Goal: Navigation & Orientation: Find specific page/section

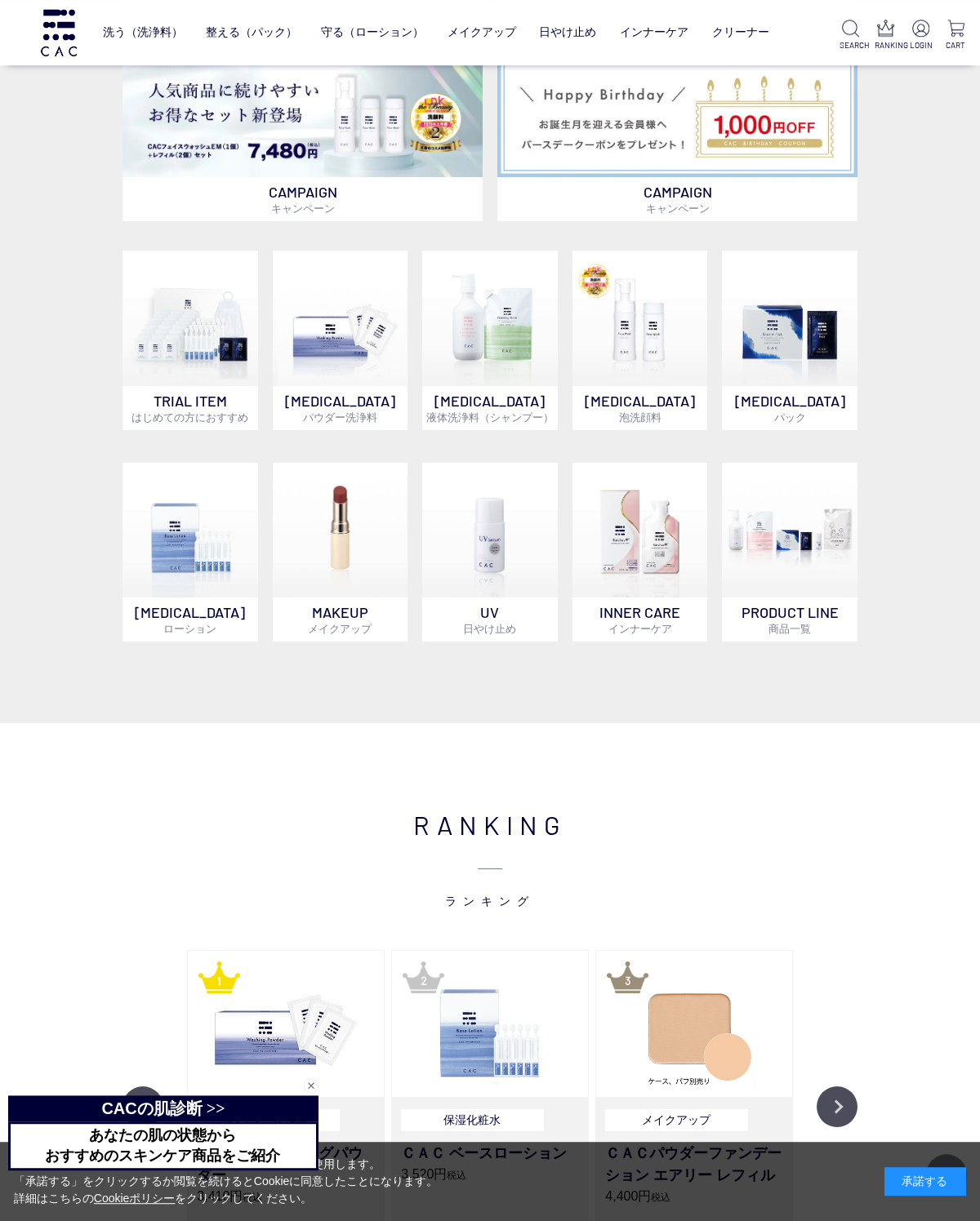
scroll to position [801, 0]
click at [213, 370] on img at bounding box center [189, 318] width 135 height 135
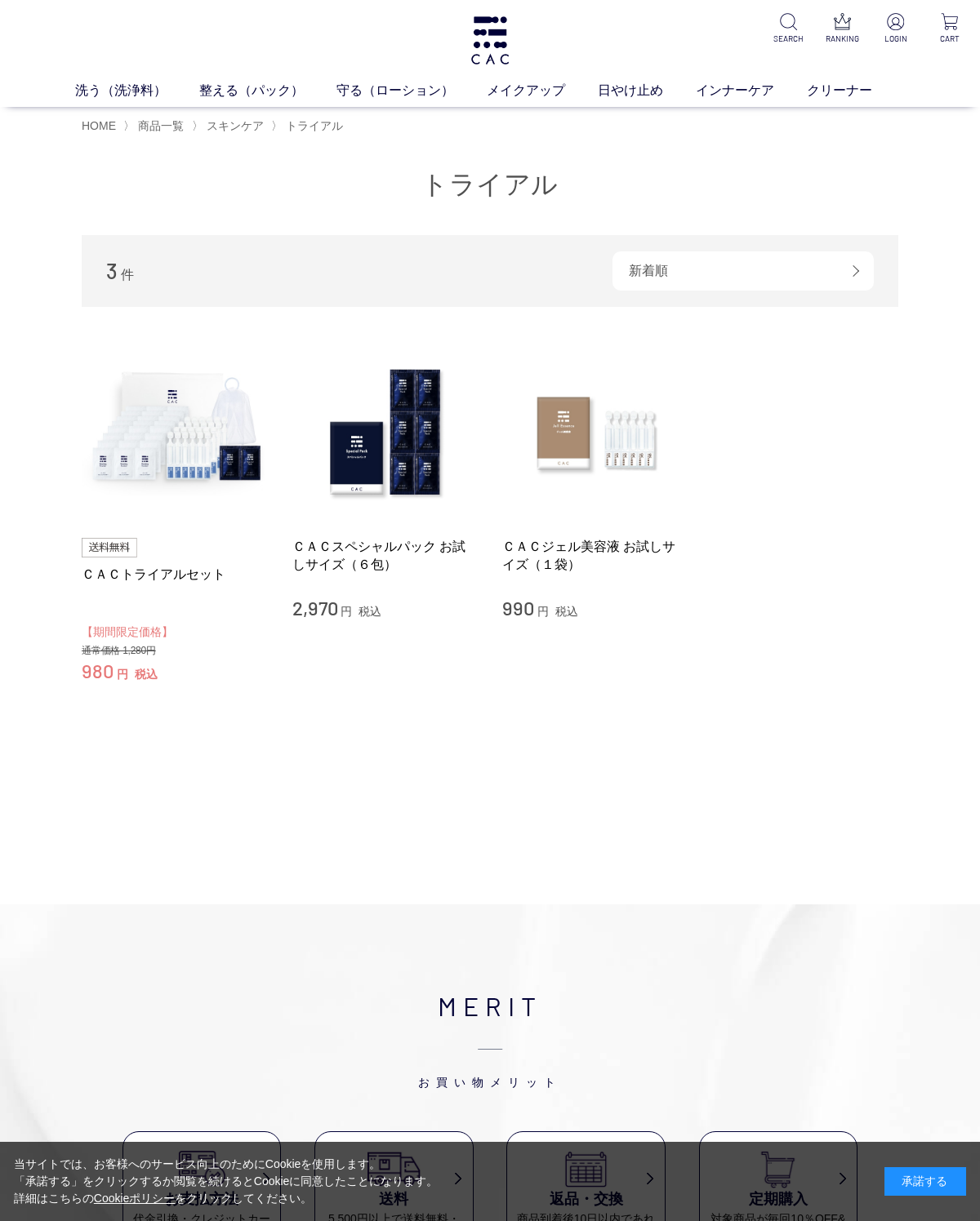
click at [477, 119] on link "パウダー洗浄料" at bounding box center [464, 121] width 80 height 13
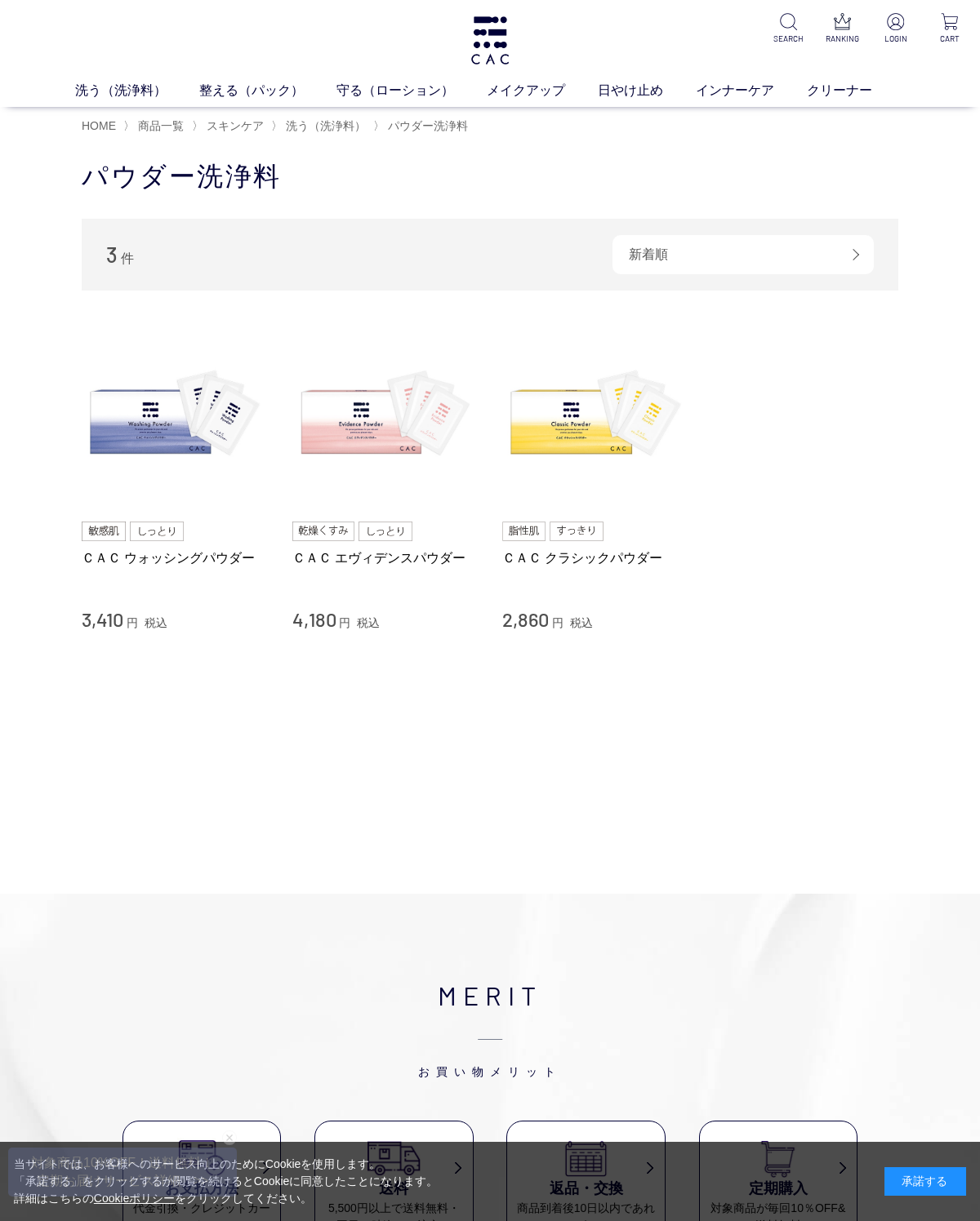
click at [240, 88] on link "整える（パック）" at bounding box center [267, 90] width 137 height 19
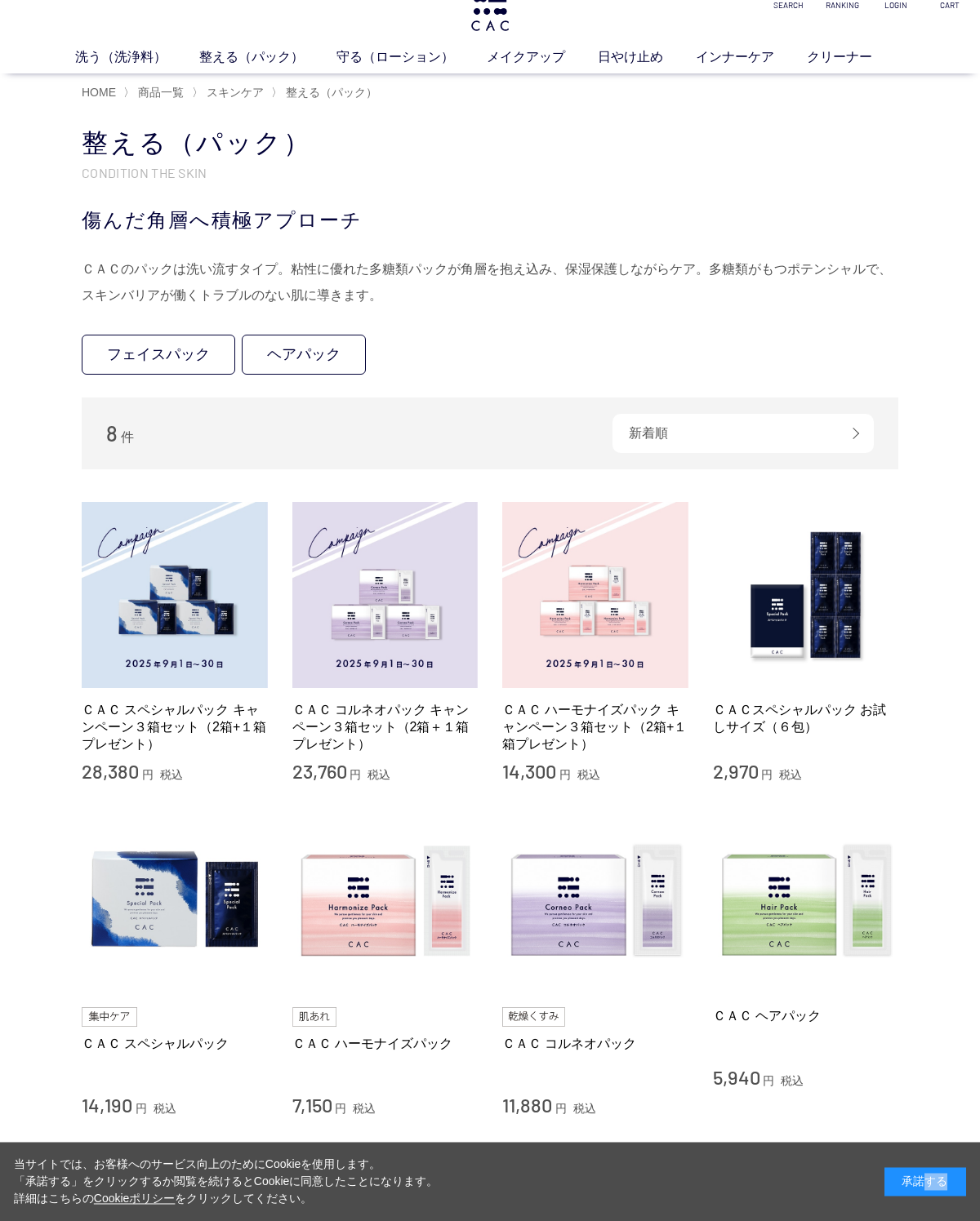
scroll to position [34, 0]
click at [379, 85] on link "保湿化粧水" at bounding box center [383, 87] width 57 height 13
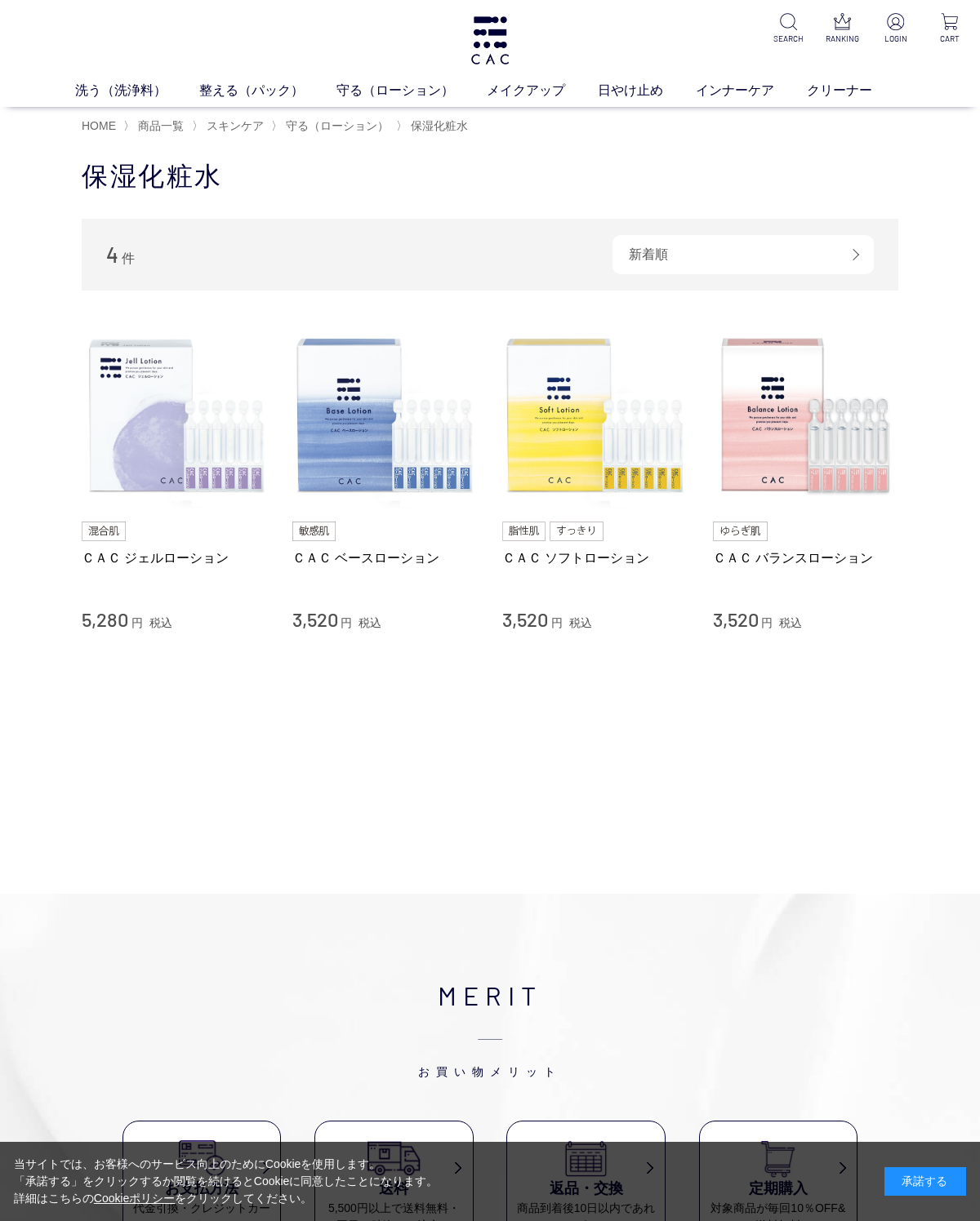
click at [377, 121] on link "ベース" at bounding box center [379, 121] width 35 height 13
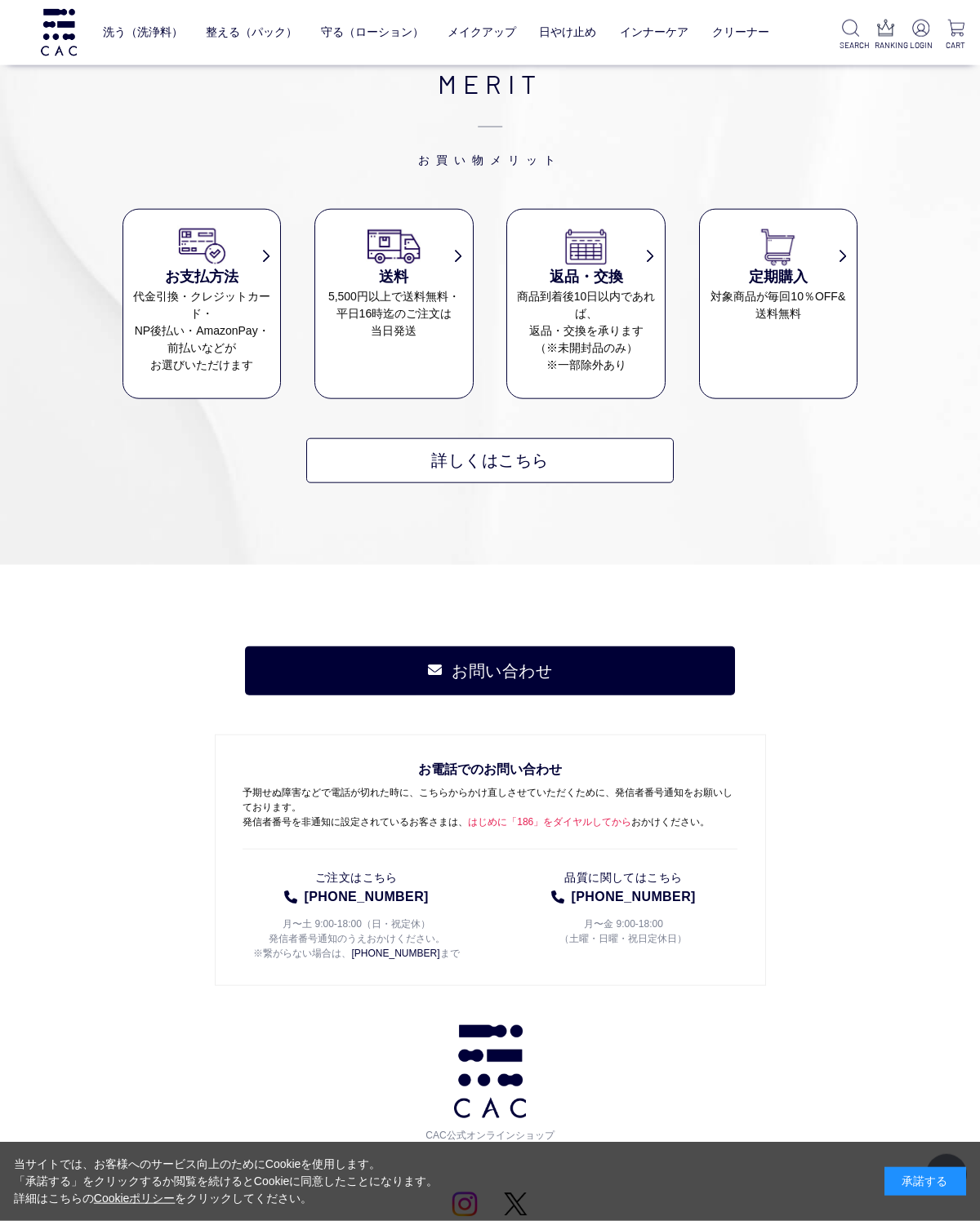
scroll to position [805, 0]
click at [133, 1205] on link "Cookieポリシー" at bounding box center [135, 1198] width 82 height 13
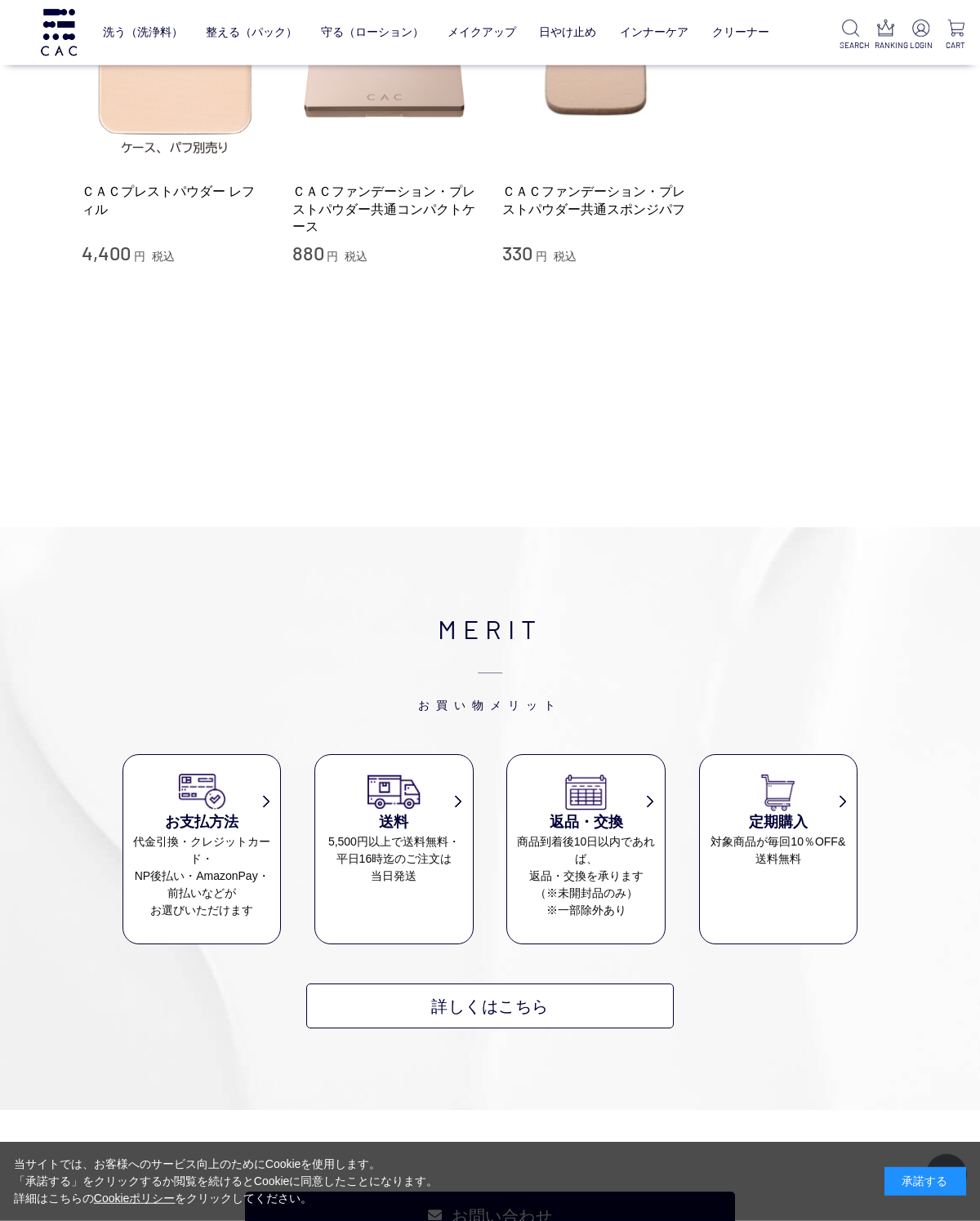
scroll to position [866, 0]
click at [884, 758] on div "MERIT お買い物メリット お支払方法 代金引換・クレジットカード・ NP後払い・AmazonPay・ 前払いなどが お選びいただけます 送料 5,500円…" at bounding box center [490, 818] width 980 height 583
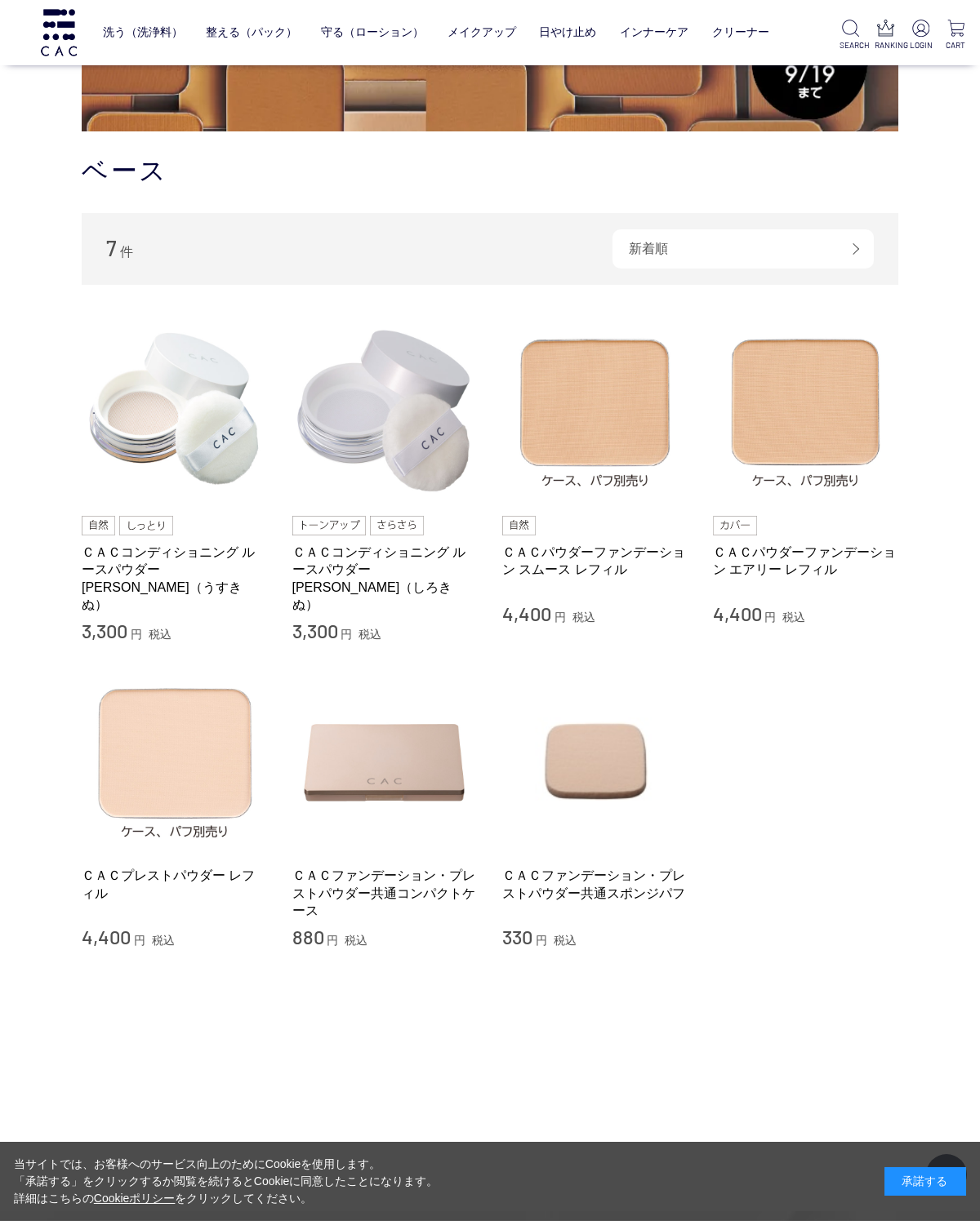
scroll to position [182, 0]
